Goal: Information Seeking & Learning: Find specific fact

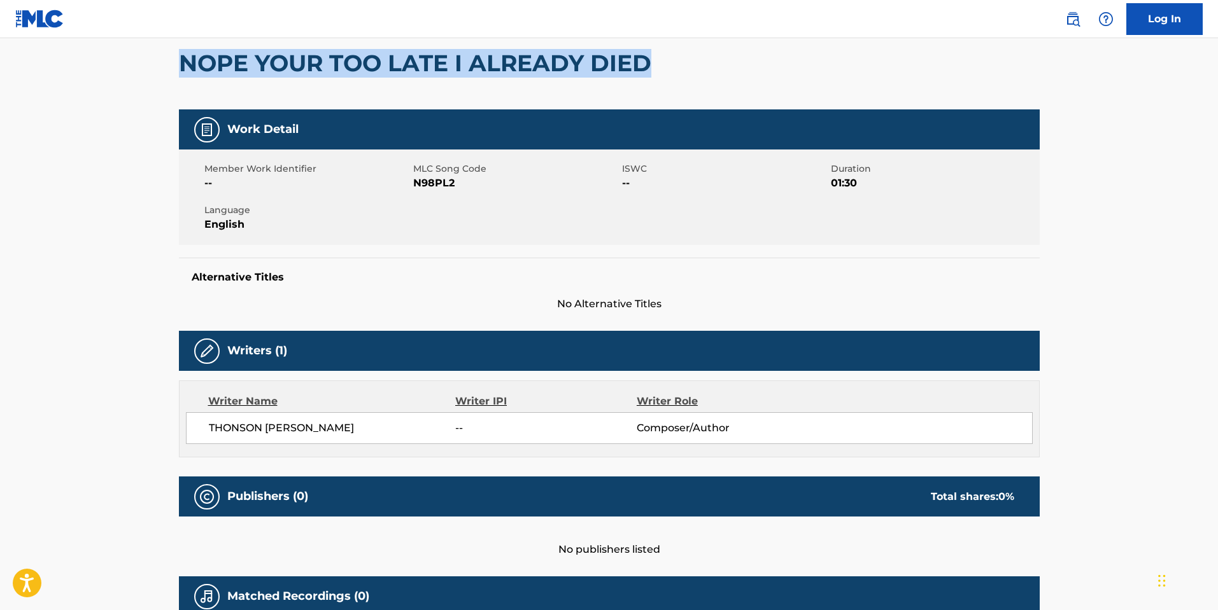
click at [1072, 23] on img at bounding box center [1072, 18] width 15 height 15
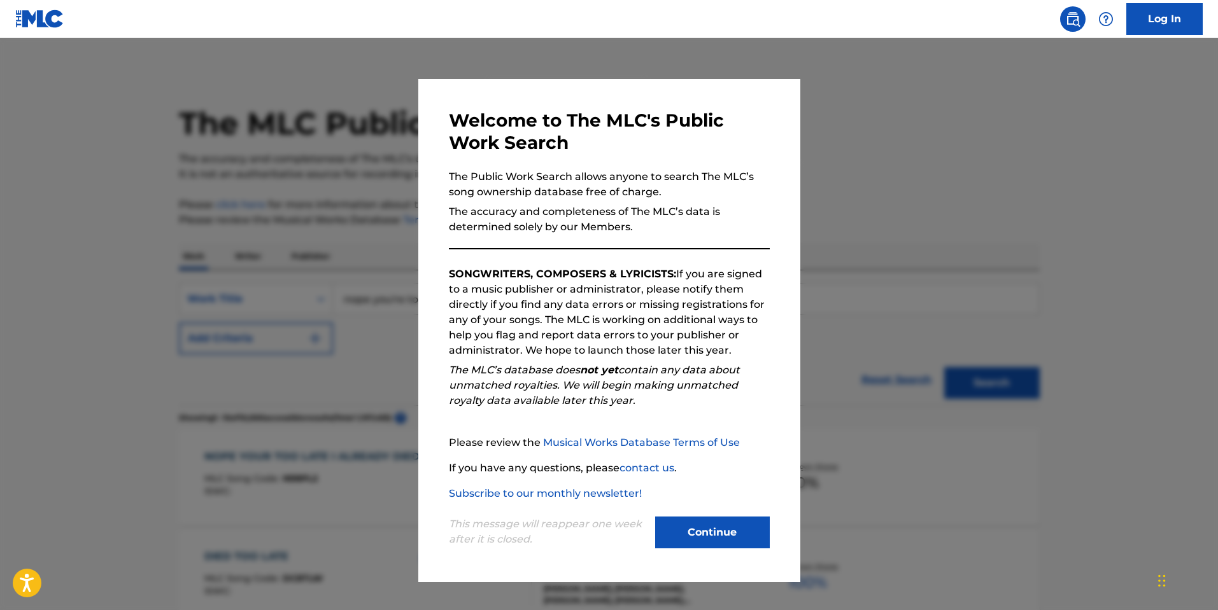
click at [708, 536] on button "Continue" at bounding box center [712, 533] width 115 height 32
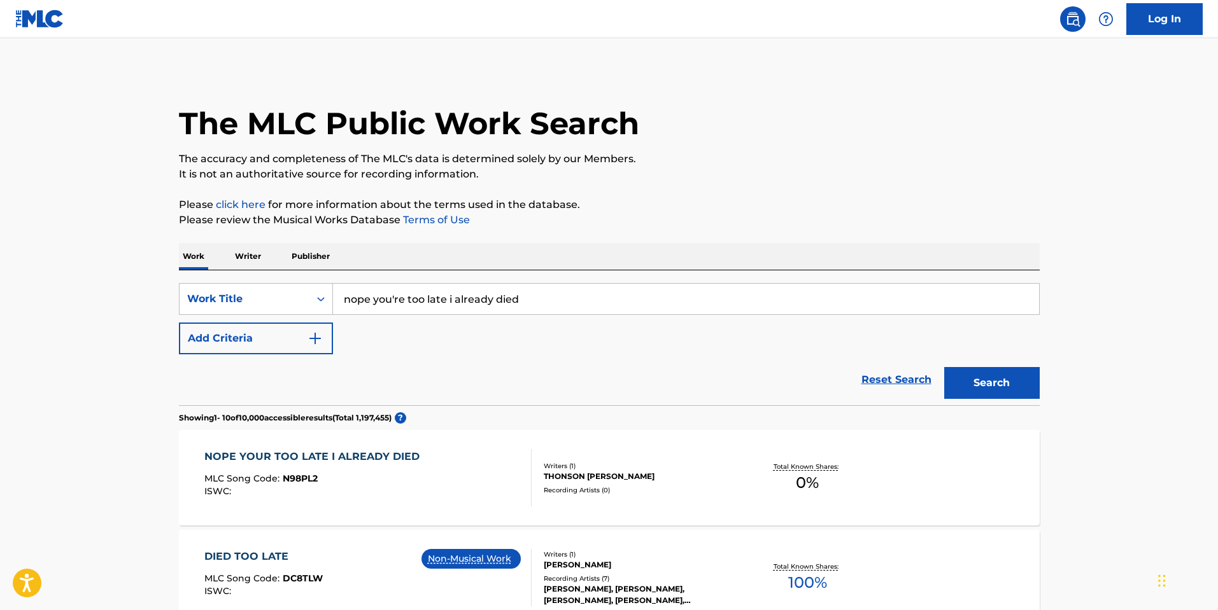
click at [539, 305] on input "nope you're too late i already died" at bounding box center [686, 299] width 706 height 31
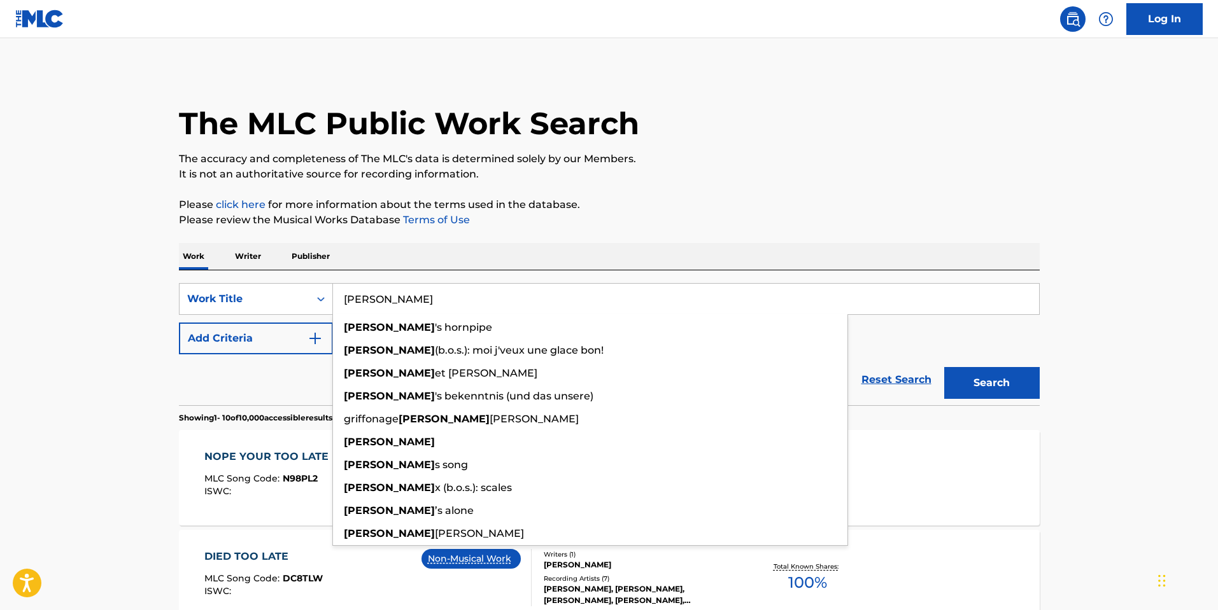
type input "[PERSON_NAME]"
click at [304, 339] on button "Add Criteria" at bounding box center [256, 339] width 154 height 32
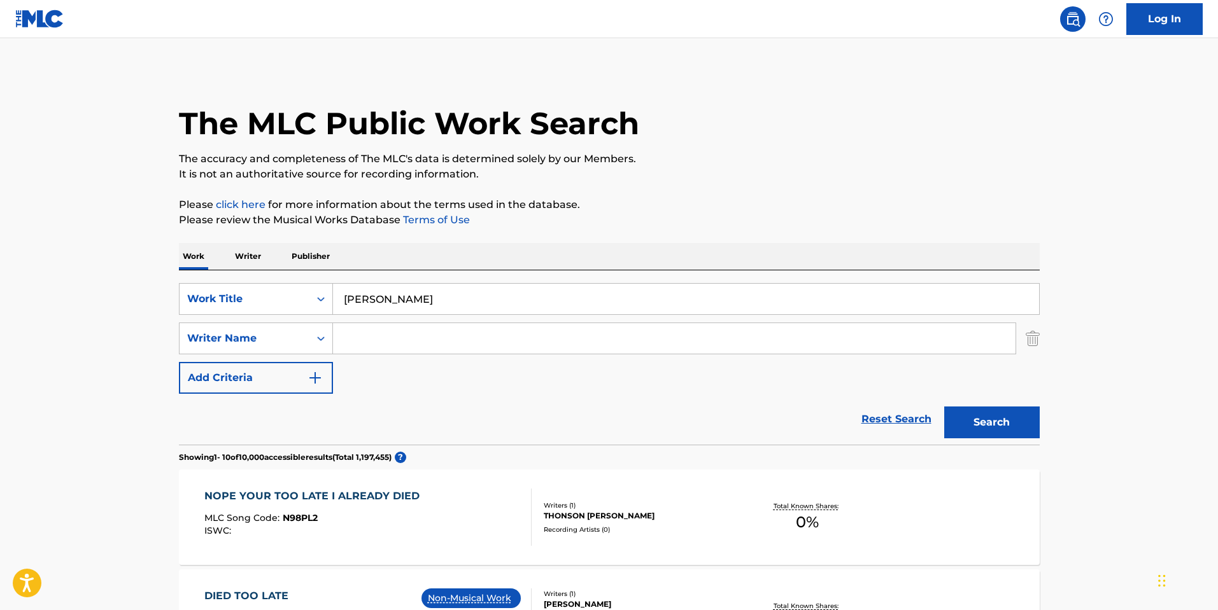
click at [391, 336] on input "Search Form" at bounding box center [674, 338] width 682 height 31
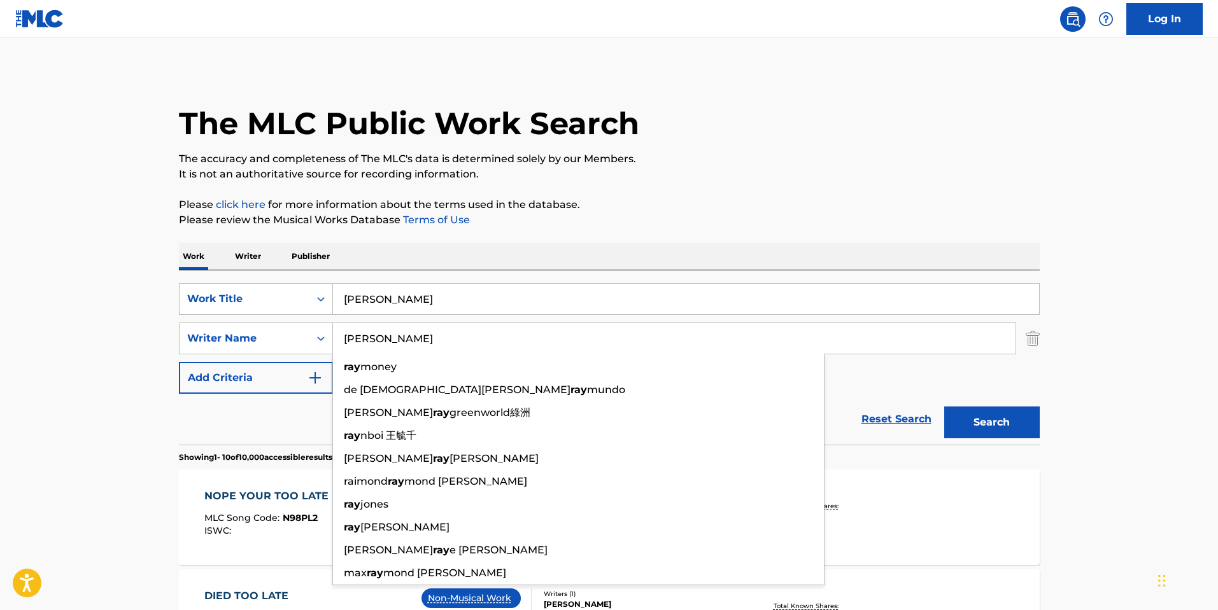
click at [944, 407] on button "Search" at bounding box center [991, 423] width 95 height 32
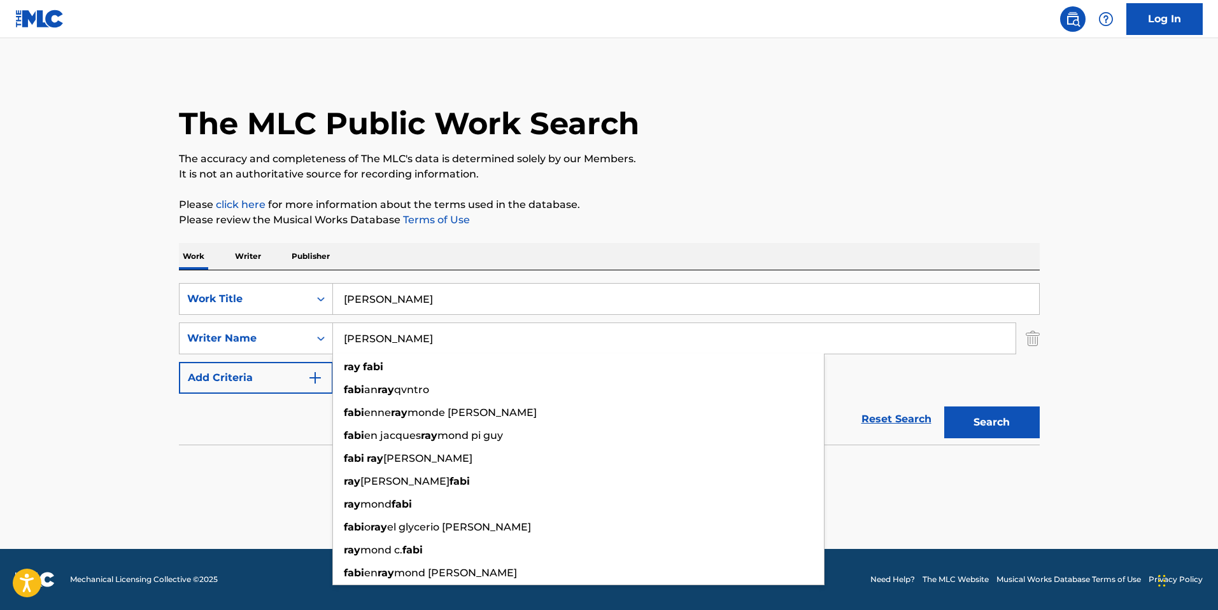
click at [21, 376] on main "The MLC Public Work Search The accuracy and completeness of The MLC's data is d…" at bounding box center [609, 293] width 1218 height 511
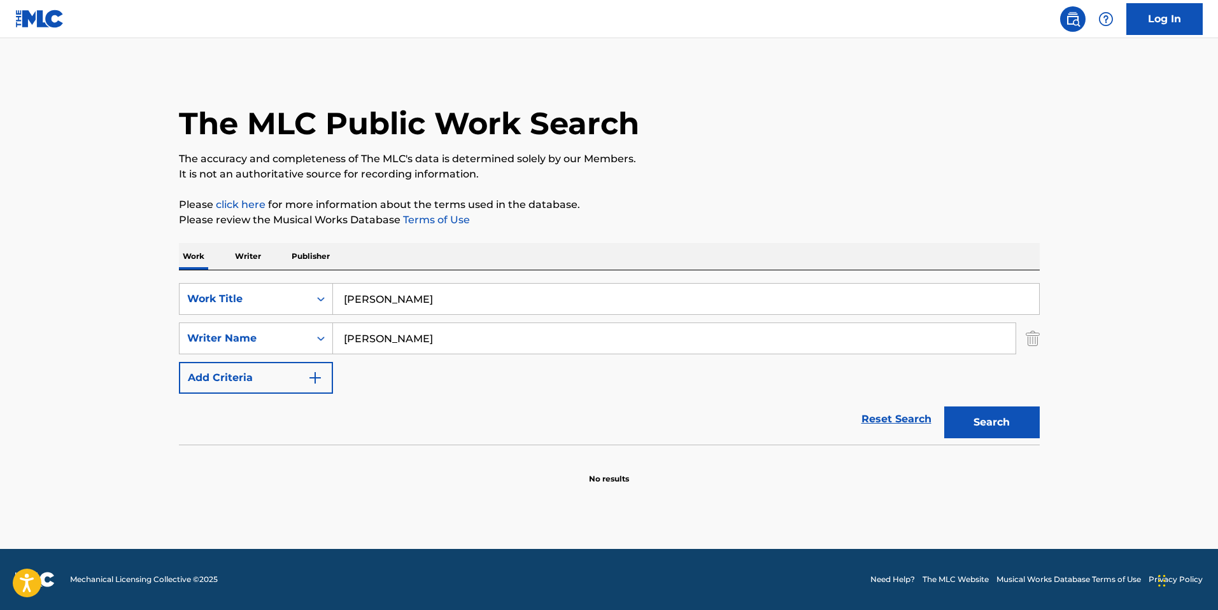
click at [957, 427] on button "Search" at bounding box center [991, 423] width 95 height 32
drag, startPoint x: 362, startPoint y: 342, endPoint x: 108, endPoint y: 341, distance: 253.9
click at [110, 341] on main "The MLC Public Work Search The accuracy and completeness of The MLC's data is d…" at bounding box center [609, 293] width 1218 height 511
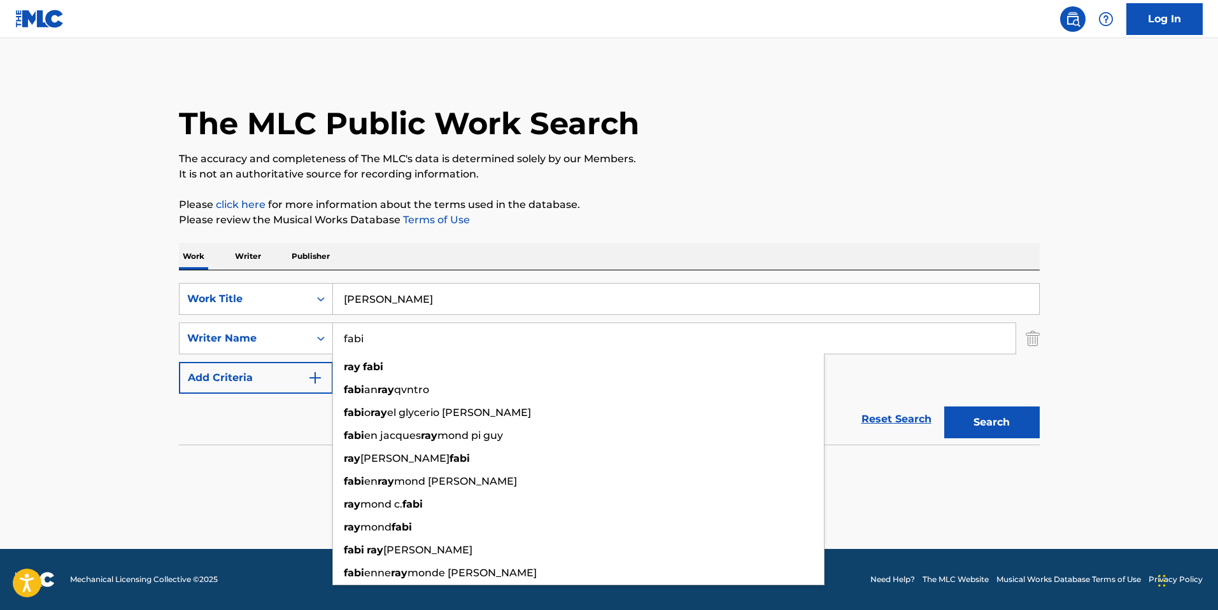
type input "fabi"
click at [944, 407] on button "Search" at bounding box center [991, 423] width 95 height 32
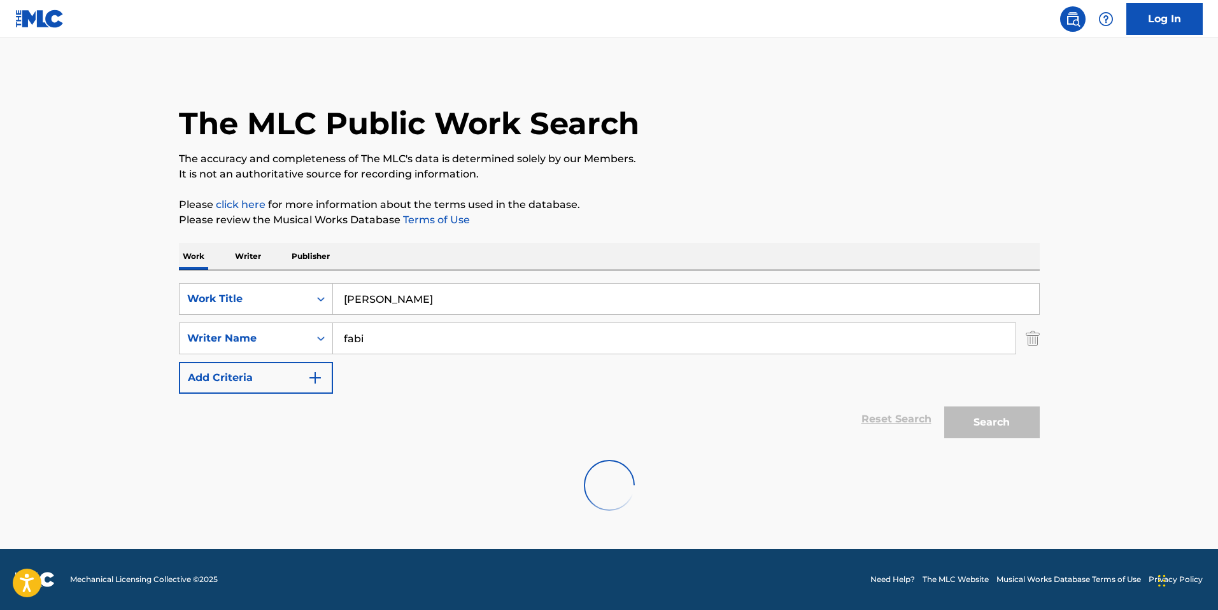
click at [104, 339] on main "The MLC Public Work Search The accuracy and completeness of The MLC's data is d…" at bounding box center [609, 293] width 1218 height 511
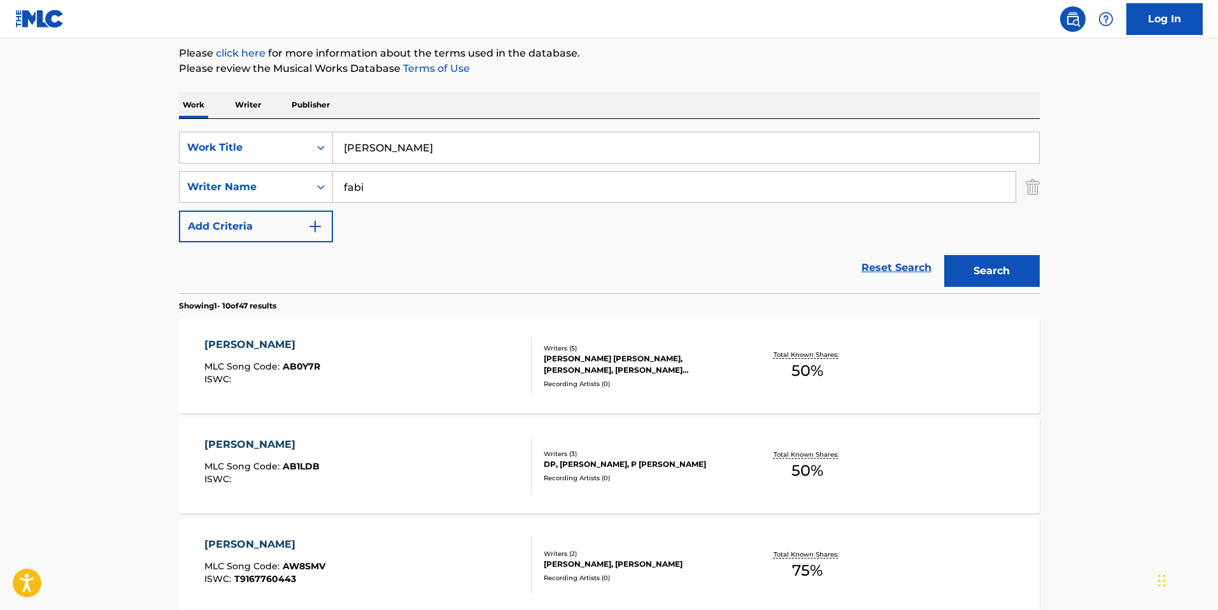
scroll to position [191, 0]
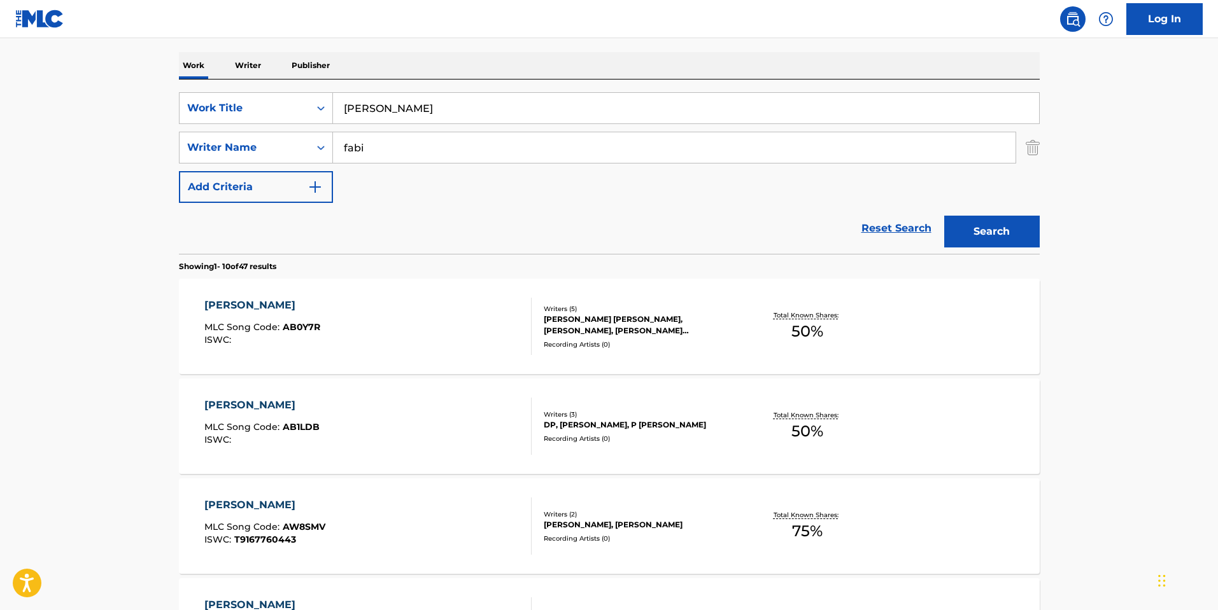
click at [342, 148] on input "fabi" at bounding box center [674, 147] width 682 height 31
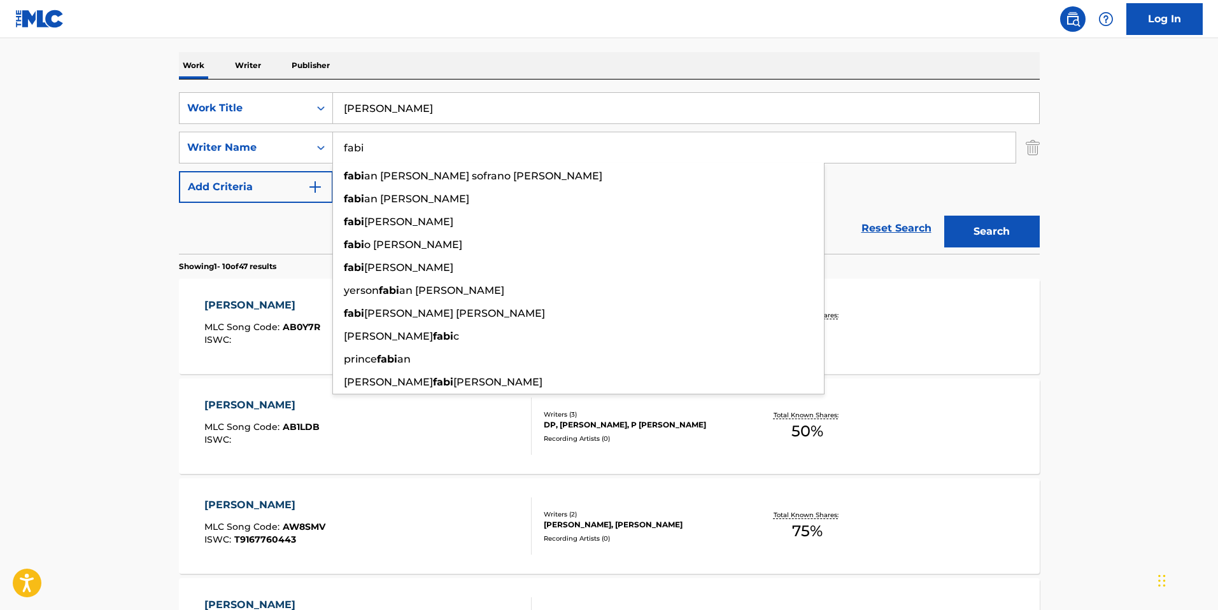
click at [22, 325] on main "The MLC Public Work Search The accuracy and completeness of The MLC's data is d…" at bounding box center [609, 596] width 1218 height 1498
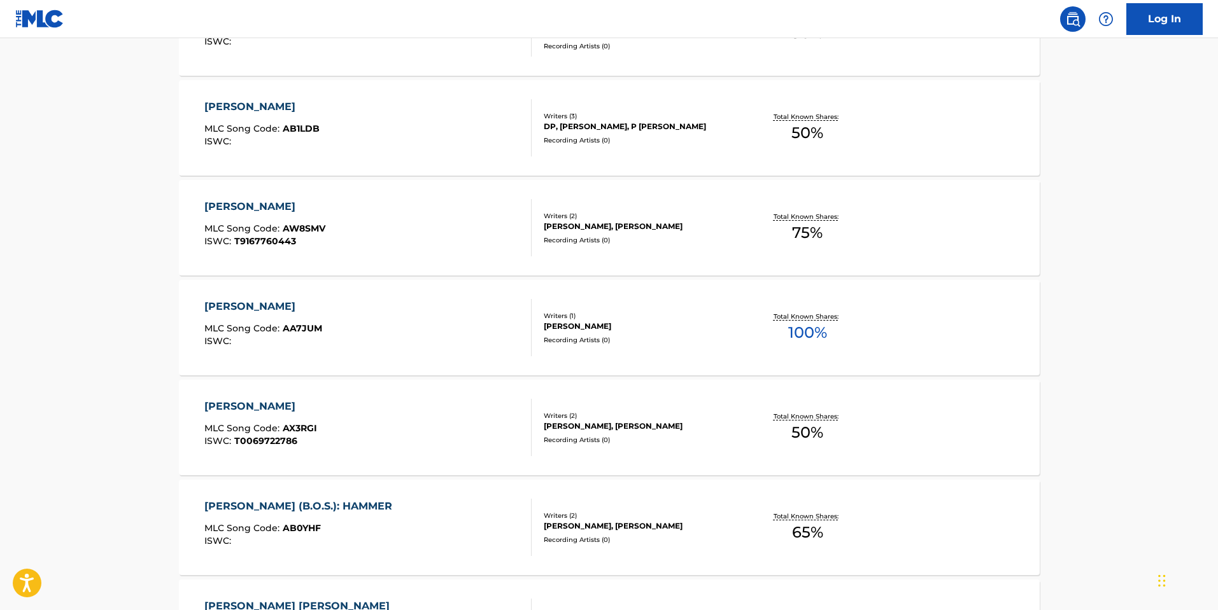
scroll to position [509, 0]
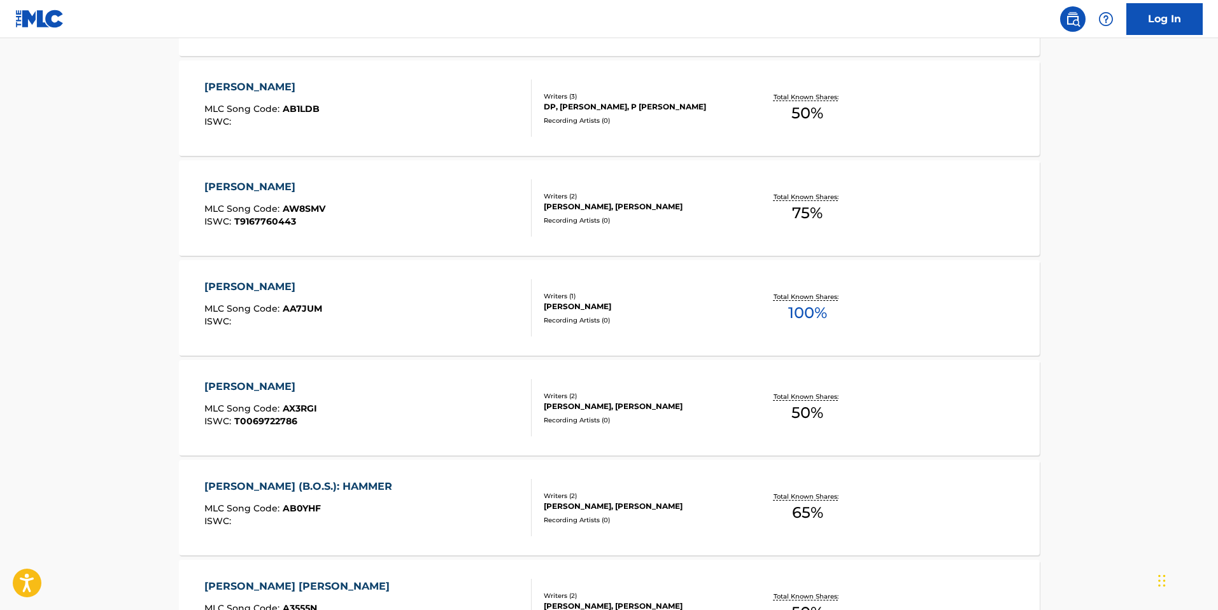
click at [432, 337] on div "[PERSON_NAME] MLC Song Code : AA7JUM ISWC : Writers ( 1 ) [PERSON_NAME] Recordi…" at bounding box center [609, 307] width 860 height 95
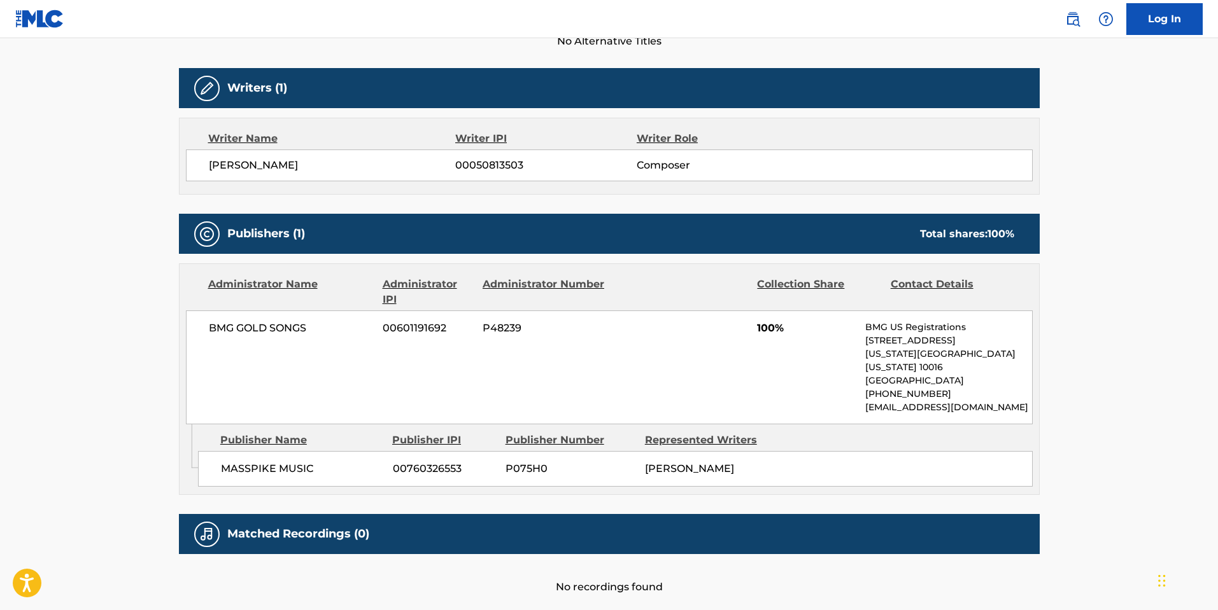
scroll to position [382, 0]
